Goal: Task Accomplishment & Management: Manage account settings

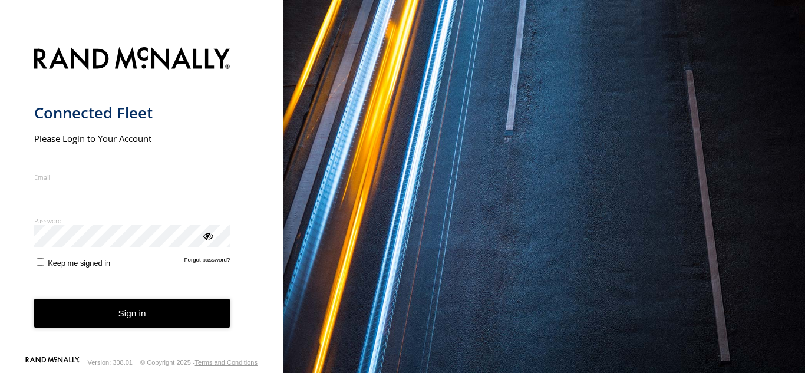
click at [42, 274] on form "Connected Fleet Please Login to Your Account Email Enter a valid login email ad…" at bounding box center [141, 197] width 215 height 315
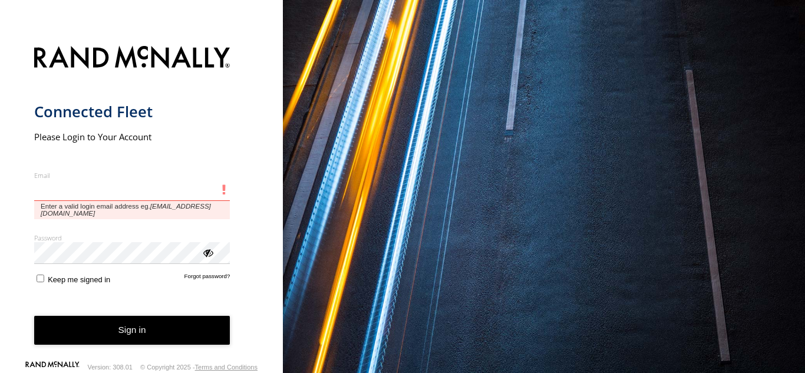
click at [62, 185] on input "Email" at bounding box center [132, 190] width 196 height 21
type input "**********"
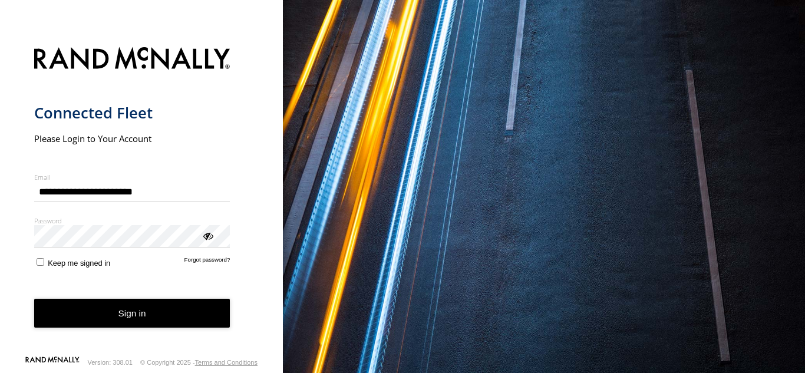
click at [210, 241] on div "ViewPassword" at bounding box center [208, 235] width 12 height 12
click at [100, 313] on button "Sign in" at bounding box center [132, 313] width 196 height 29
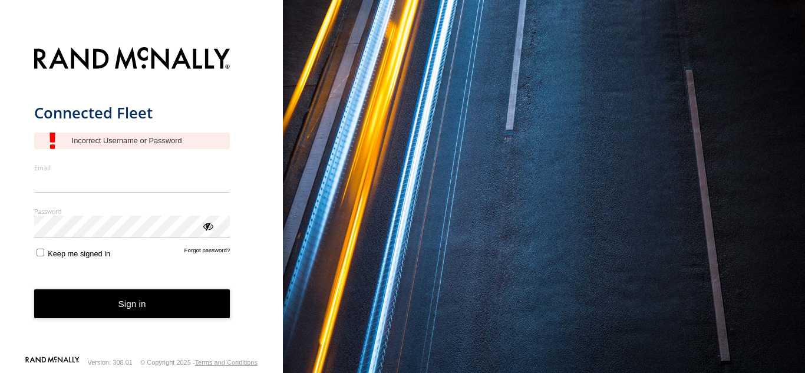
click at [136, 136] on div "main" at bounding box center [132, 141] width 196 height 17
click at [134, 140] on div "main" at bounding box center [132, 141] width 196 height 17
click at [135, 299] on button "Sign in" at bounding box center [132, 303] width 196 height 29
click at [154, 138] on div "main" at bounding box center [132, 141] width 196 height 17
click at [46, 244] on form "Connected Fleet Email Enter a valid login email address eg. me@email.com Passwo…" at bounding box center [141, 197] width 215 height 315
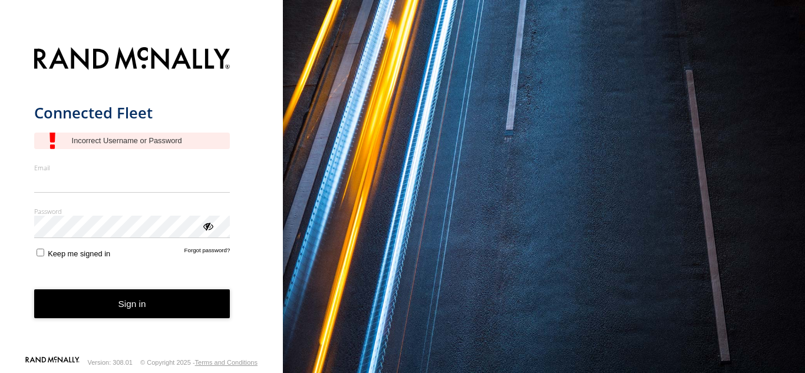
click at [98, 255] on span "Keep me signed in" at bounding box center [79, 253] width 62 height 9
click at [101, 254] on span "Keep me signed in" at bounding box center [79, 253] width 62 height 9
click at [34, 289] on button "Sign in" at bounding box center [132, 303] width 196 height 29
